Goal: Task Accomplishment & Management: Use online tool/utility

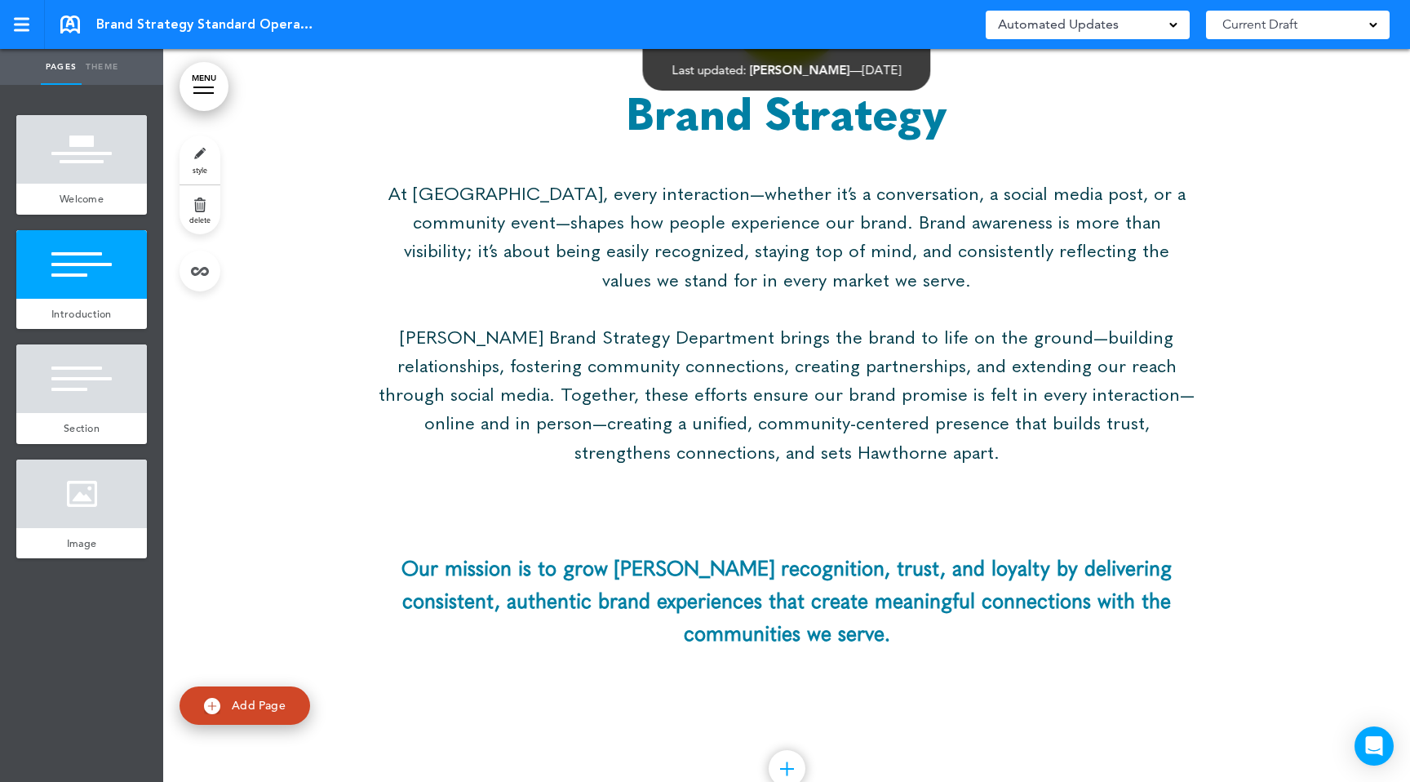
scroll to position [709, 0]
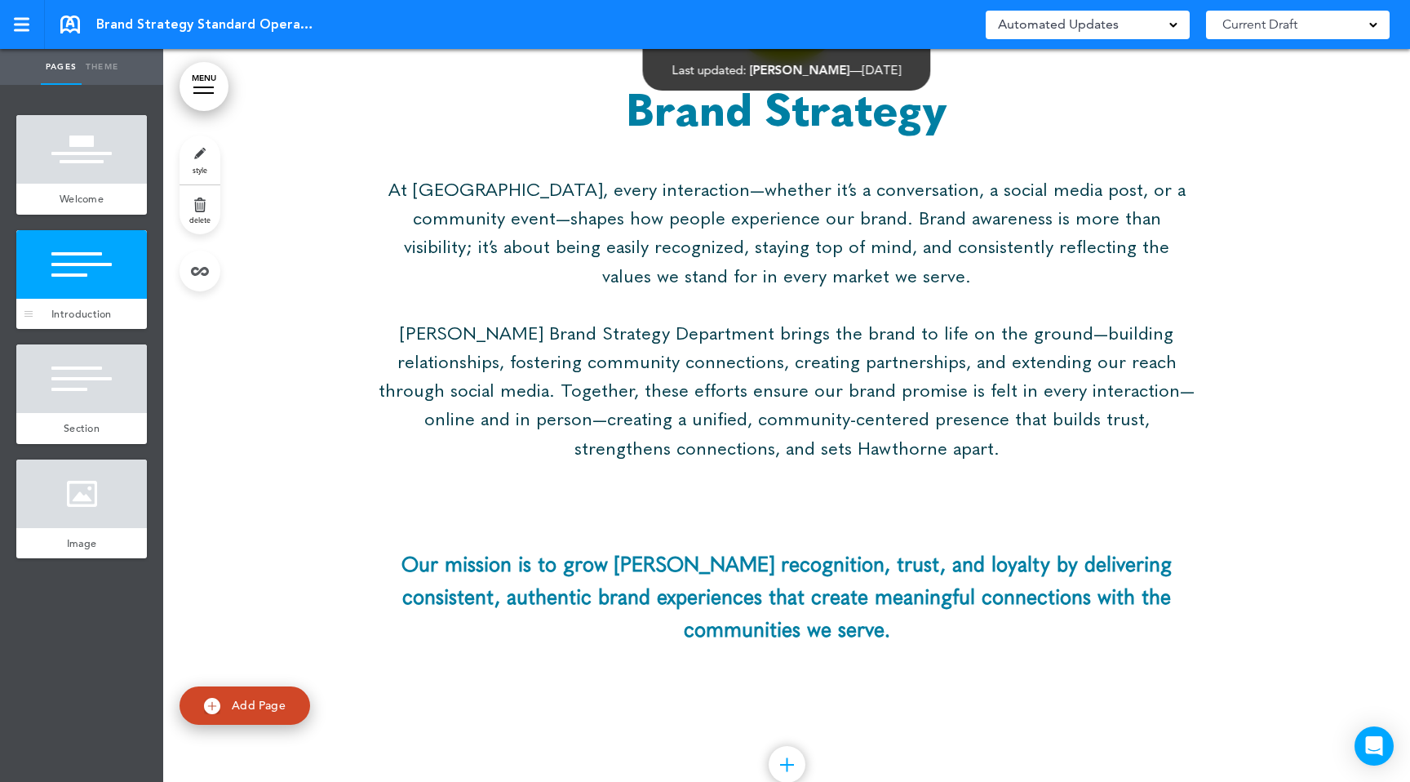
click at [69, 285] on div at bounding box center [81, 264] width 131 height 69
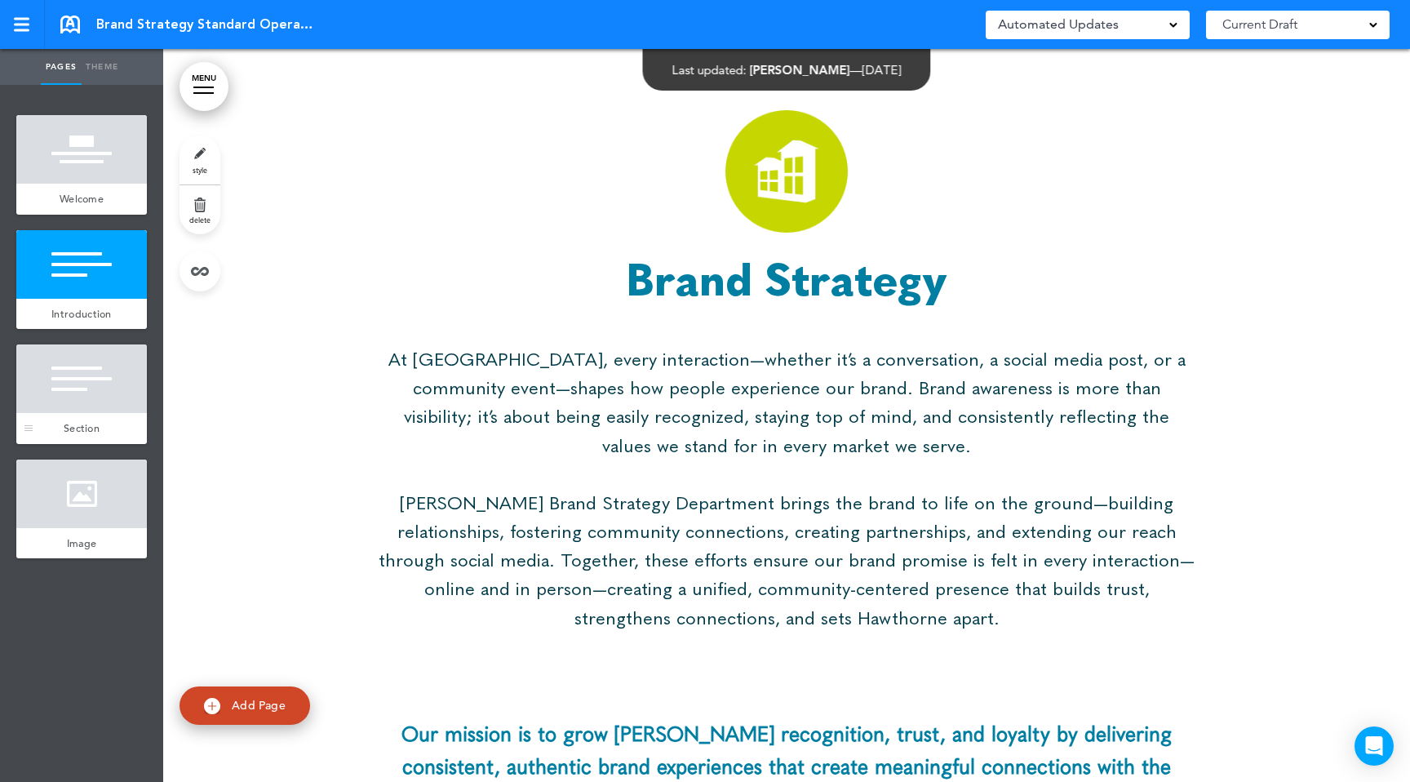
click at [84, 437] on div "Section" at bounding box center [81, 428] width 131 height 31
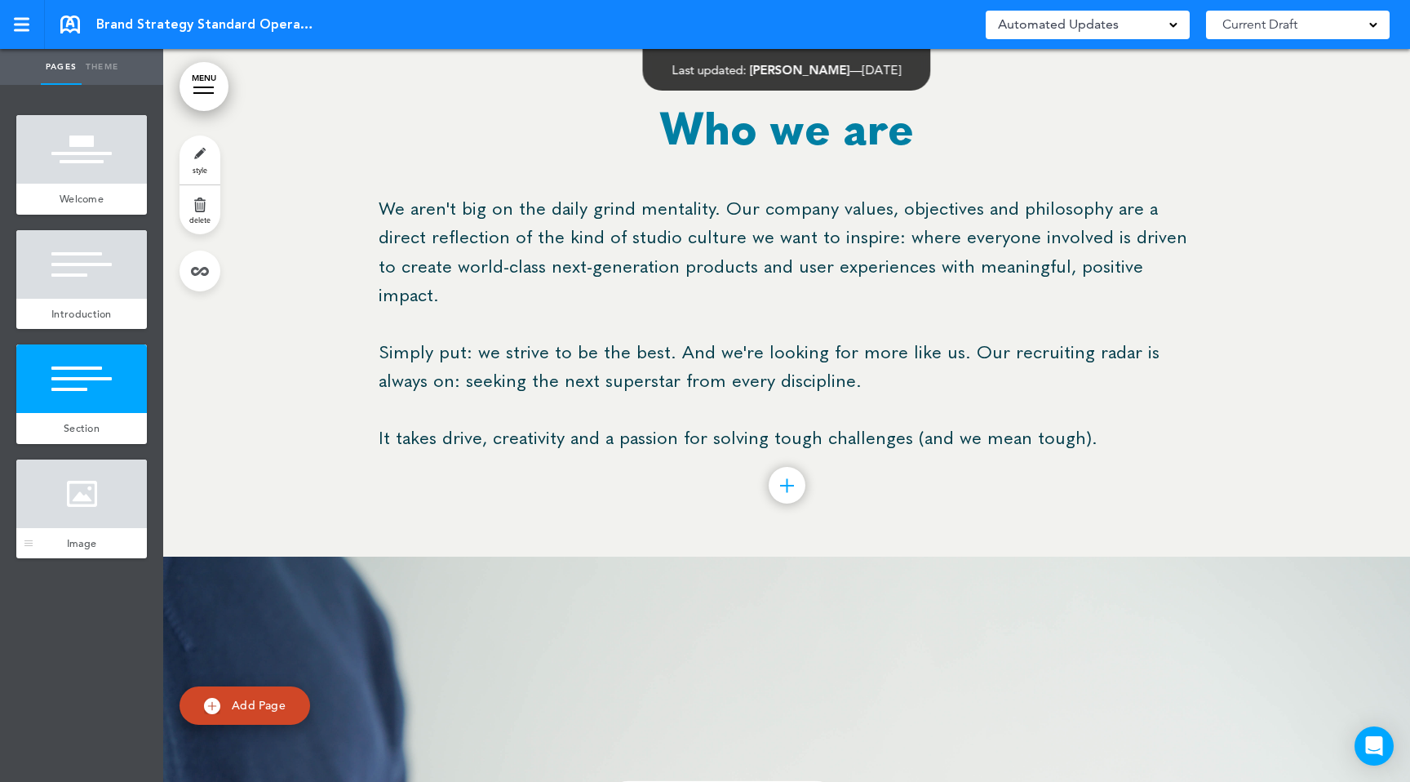
click at [69, 509] on div at bounding box center [81, 493] width 131 height 69
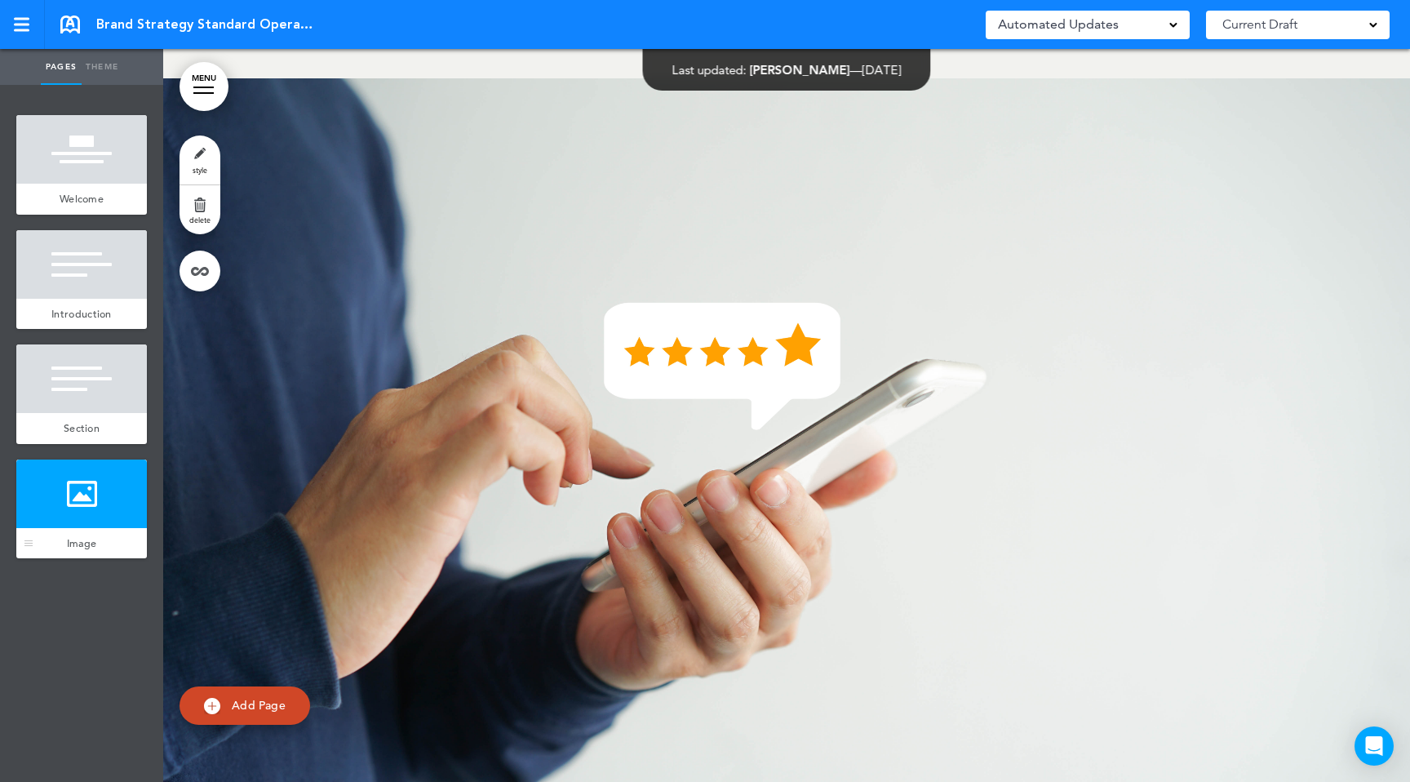
scroll to position [1974, 0]
click at [78, 390] on div at bounding box center [81, 378] width 131 height 69
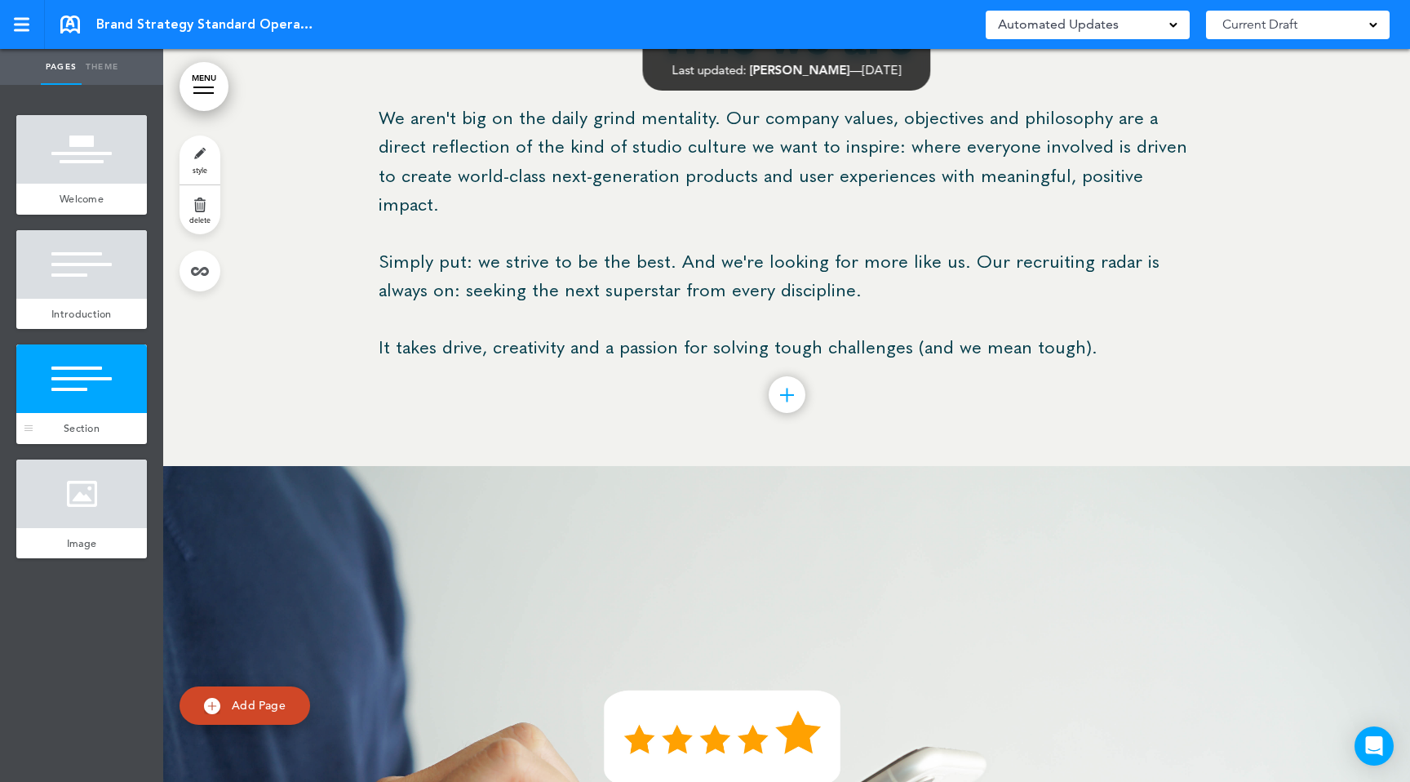
scroll to position [1496, 0]
